Goal: Task Accomplishment & Management: Use online tool/utility

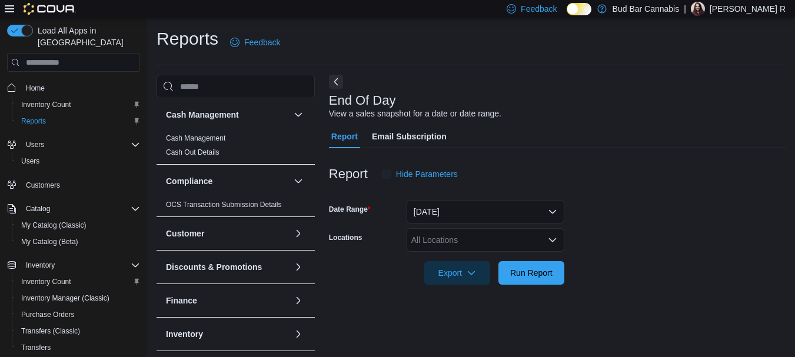
scroll to position [19, 0]
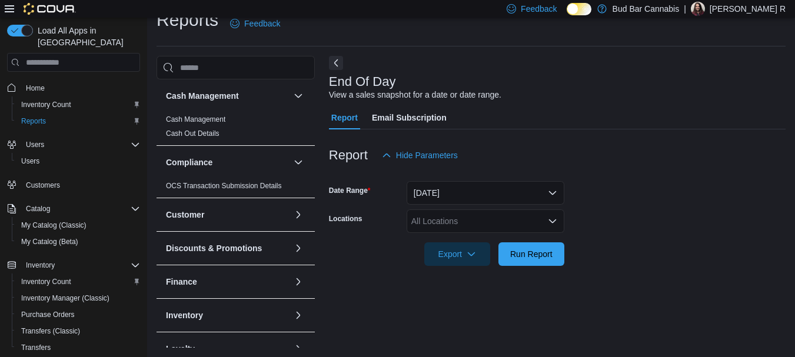
click at [552, 226] on icon "Open list of options" at bounding box center [552, 220] width 9 height 9
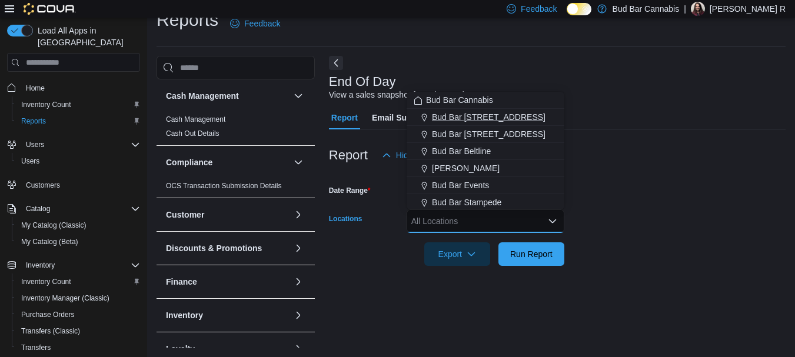
click at [493, 112] on span "Bud Bar 10 ST NW" at bounding box center [489, 117] width 114 height 12
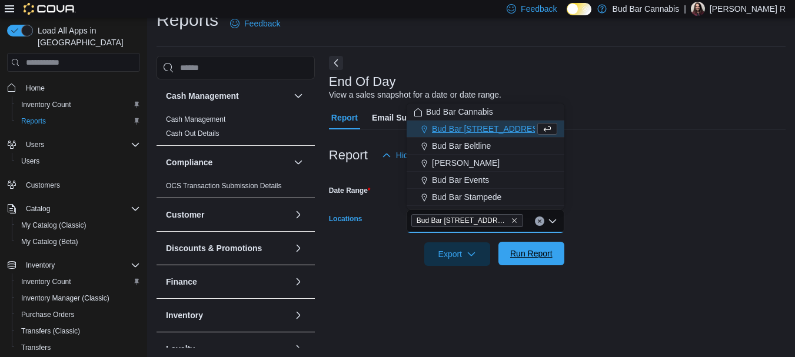
click at [523, 259] on span "Run Report" at bounding box center [531, 254] width 42 height 12
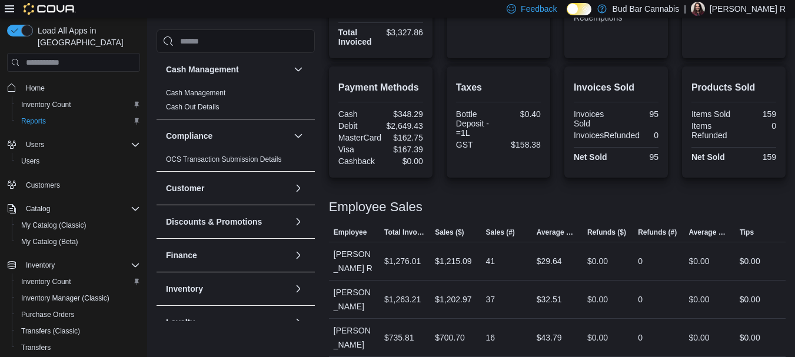
scroll to position [365, 0]
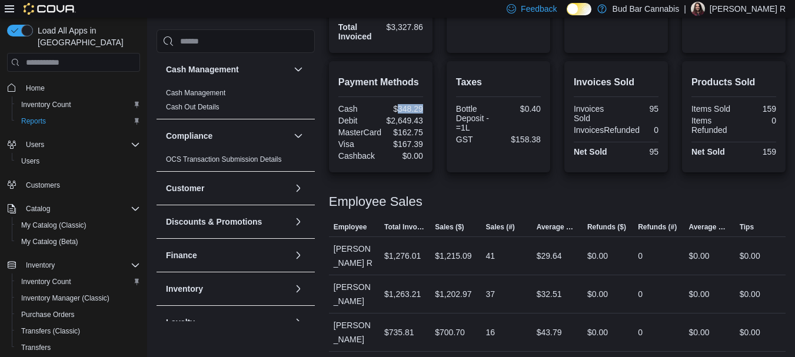
drag, startPoint x: 426, startPoint y: 109, endPoint x: 399, endPoint y: 108, distance: 27.1
click at [399, 108] on div "Payment Methods Cash $348.29 Debit $2,649.43 MasterCard $162.75 Visa $167.39 Ca…" at bounding box center [381, 116] width 104 height 111
copy div "348.29"
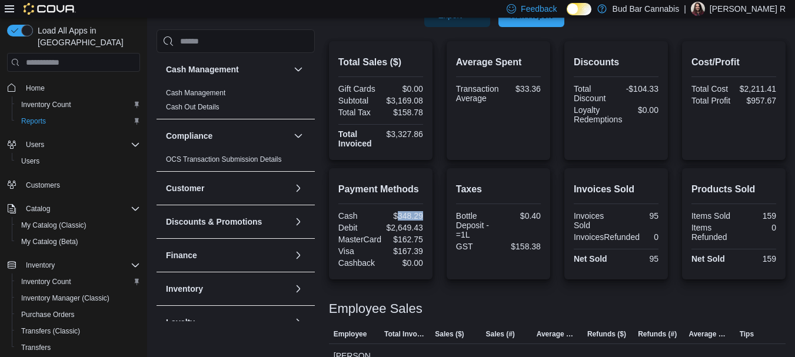
scroll to position [129, 0]
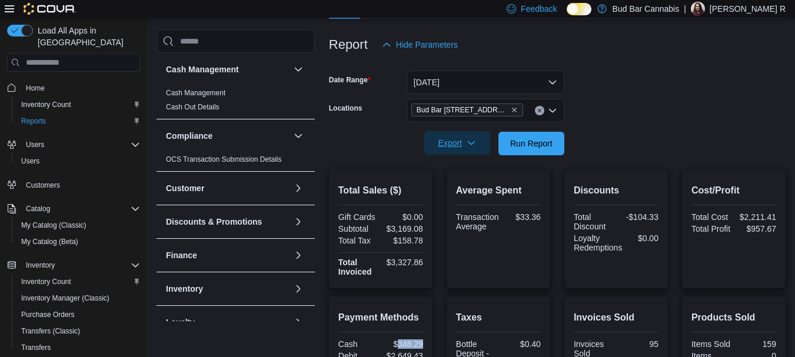
click at [457, 148] on span "Export" at bounding box center [457, 143] width 52 height 24
click at [465, 188] on span "Export to Pdf" at bounding box center [458, 190] width 53 height 9
